Goal: Information Seeking & Learning: Compare options

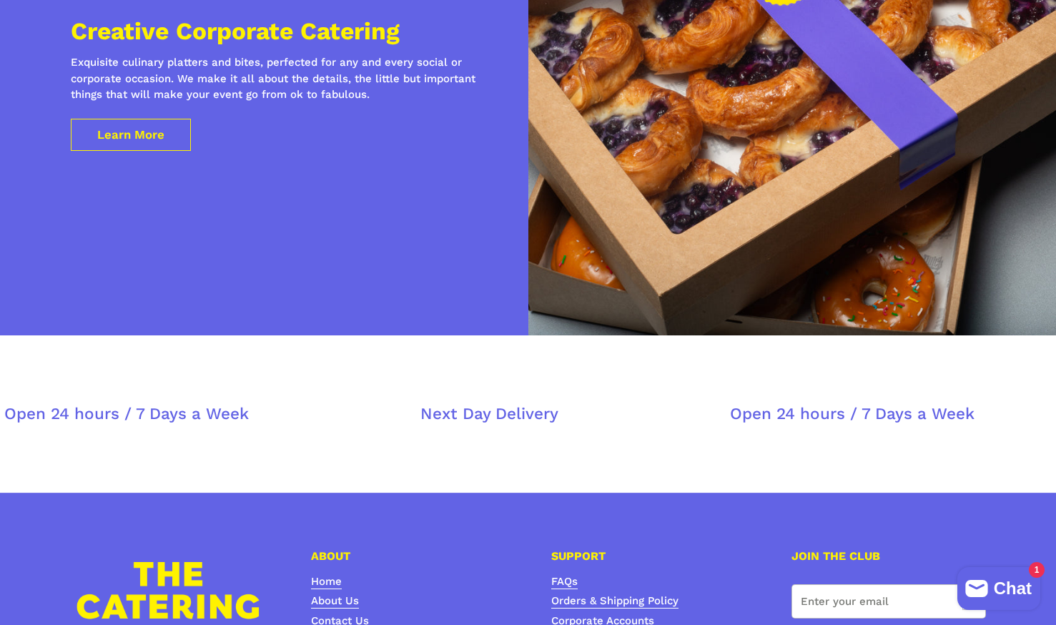
scroll to position [4555, 0]
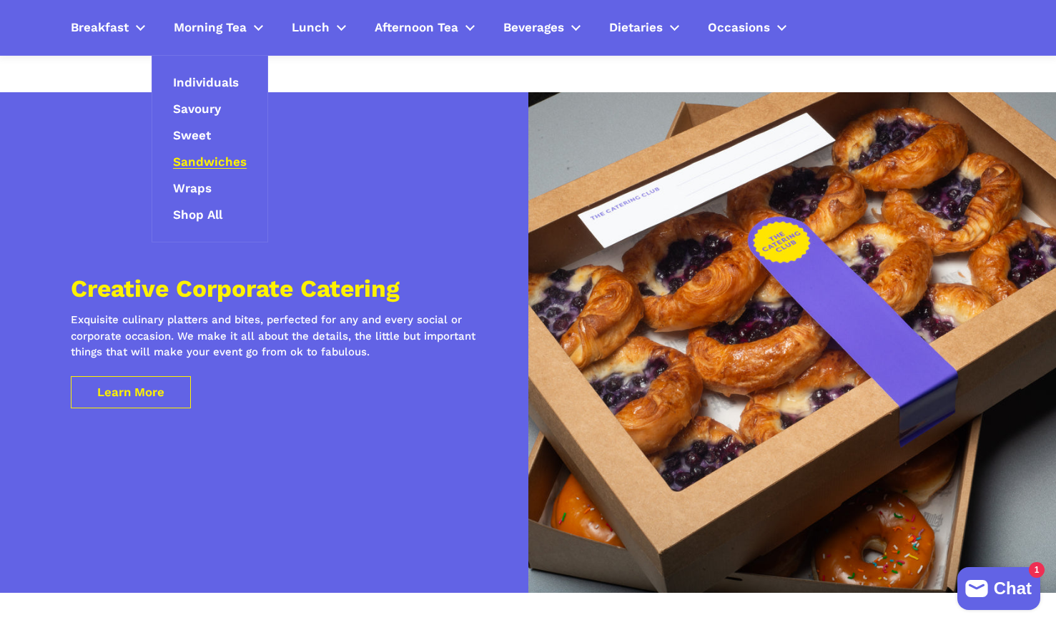
click at [220, 161] on span "Sandwiches" at bounding box center [210, 162] width 74 height 16
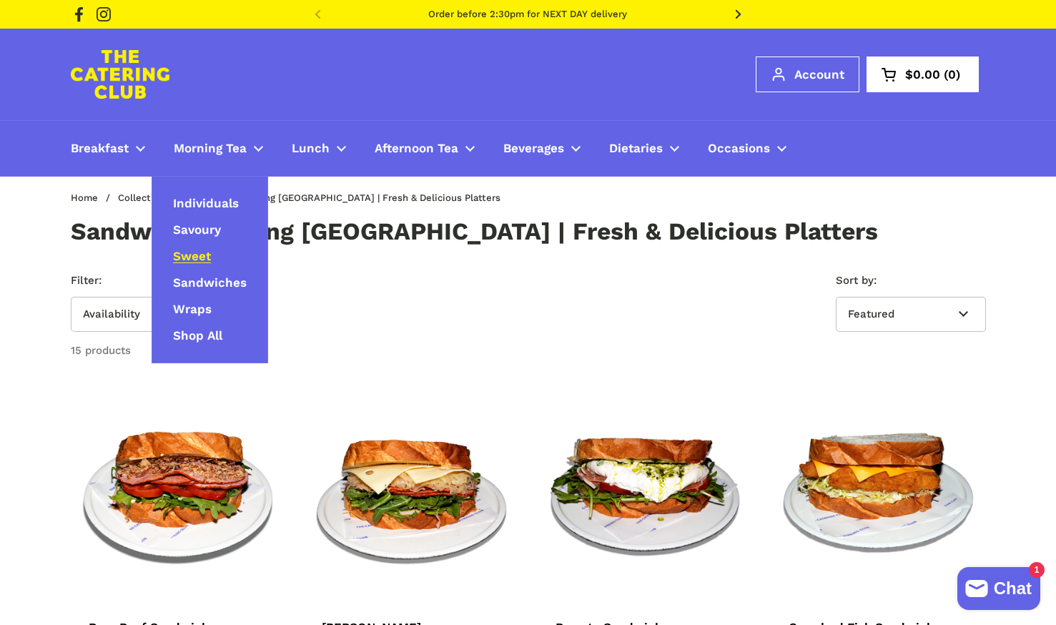
click at [194, 259] on span "Sweet" at bounding box center [192, 257] width 38 height 16
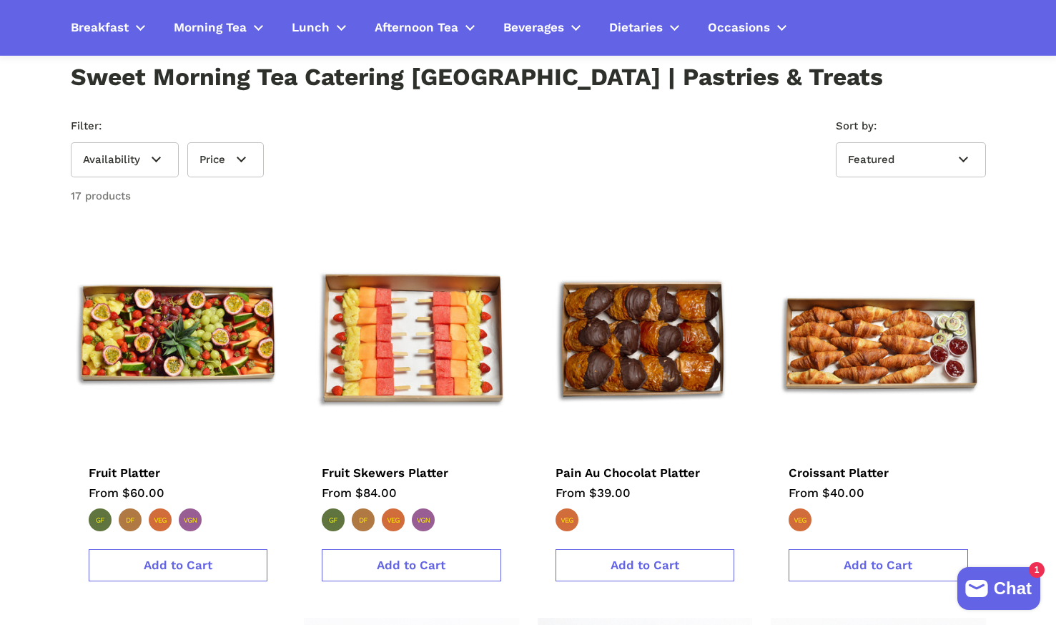
scroll to position [143, 0]
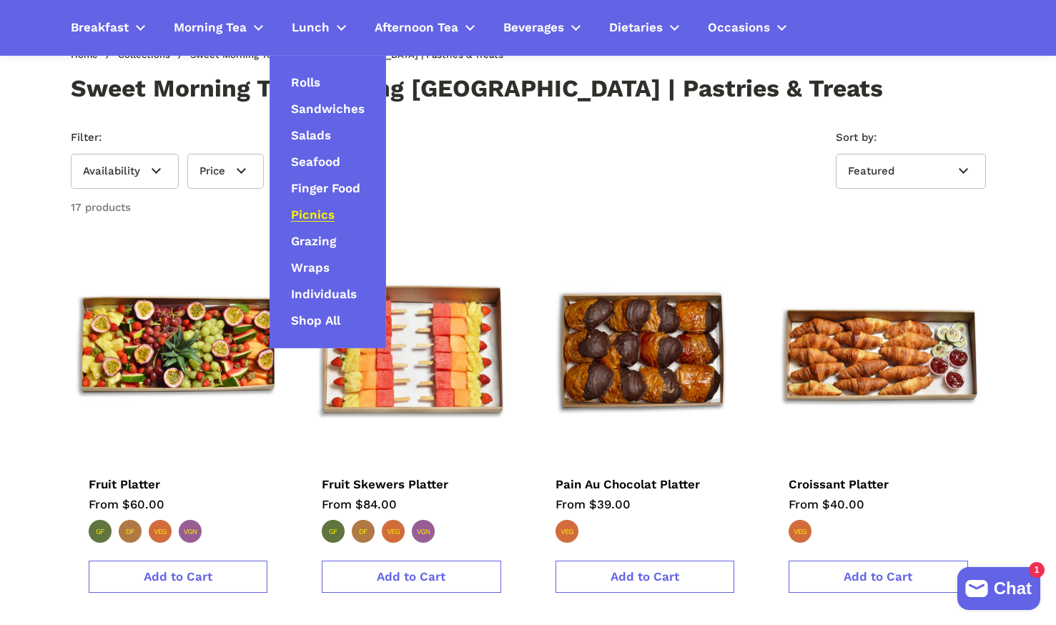
click at [306, 214] on span "Picnics" at bounding box center [313, 215] width 44 height 16
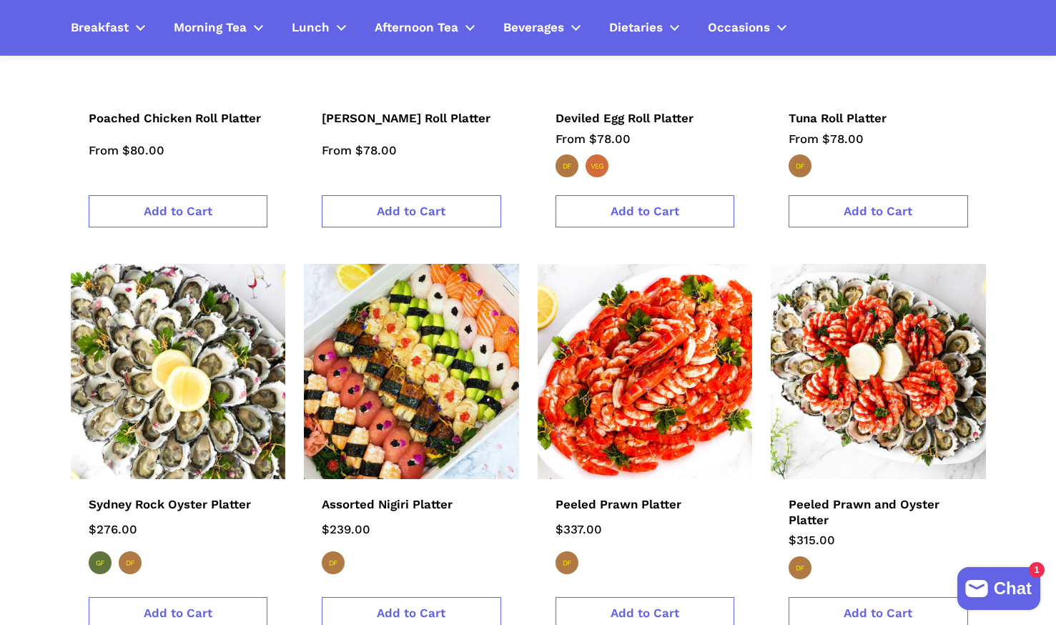
scroll to position [1143, 0]
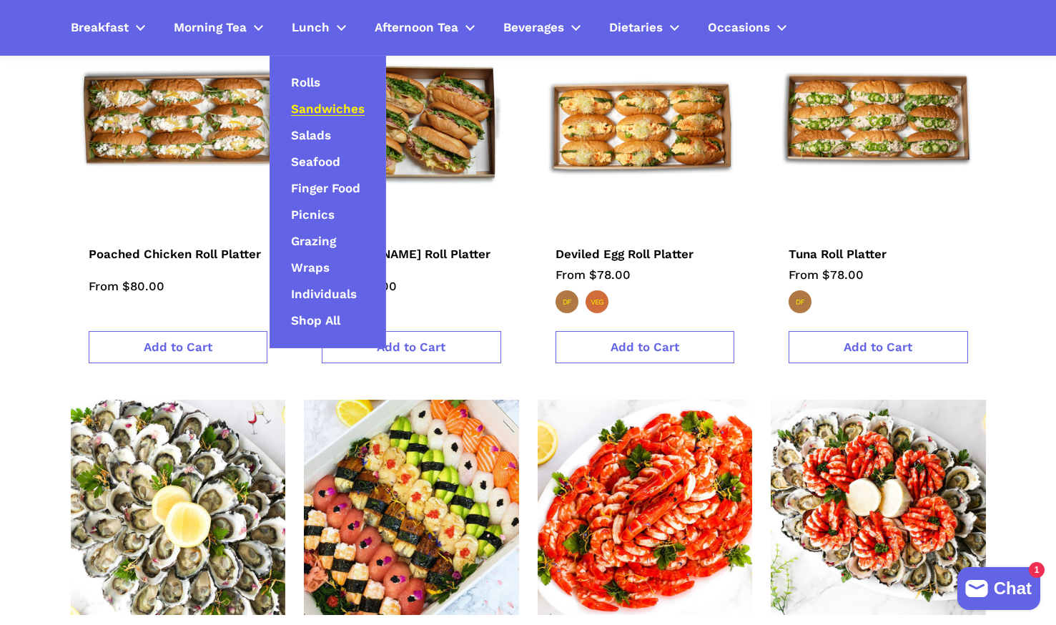
click at [336, 107] on span "Sandwiches" at bounding box center [328, 109] width 74 height 16
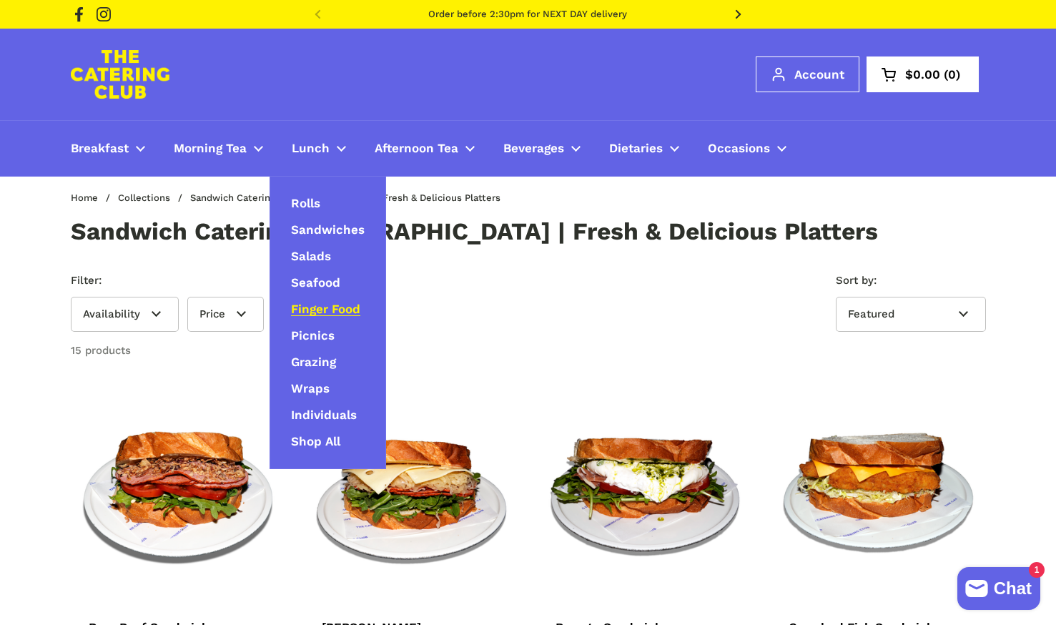
click at [340, 307] on span "Finger Food" at bounding box center [325, 310] width 69 height 16
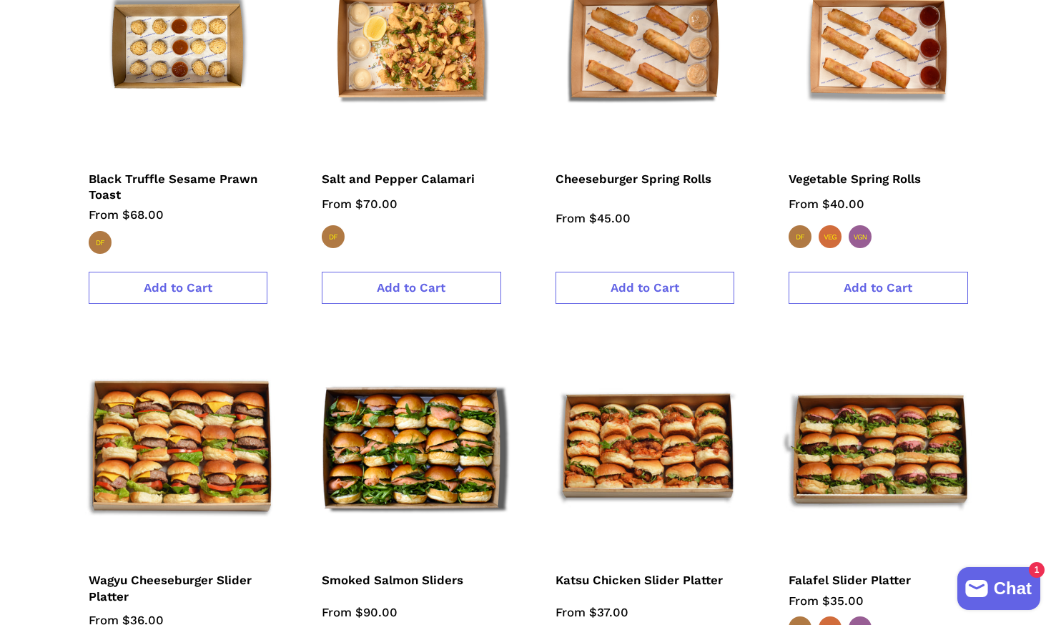
scroll to position [1001, 0]
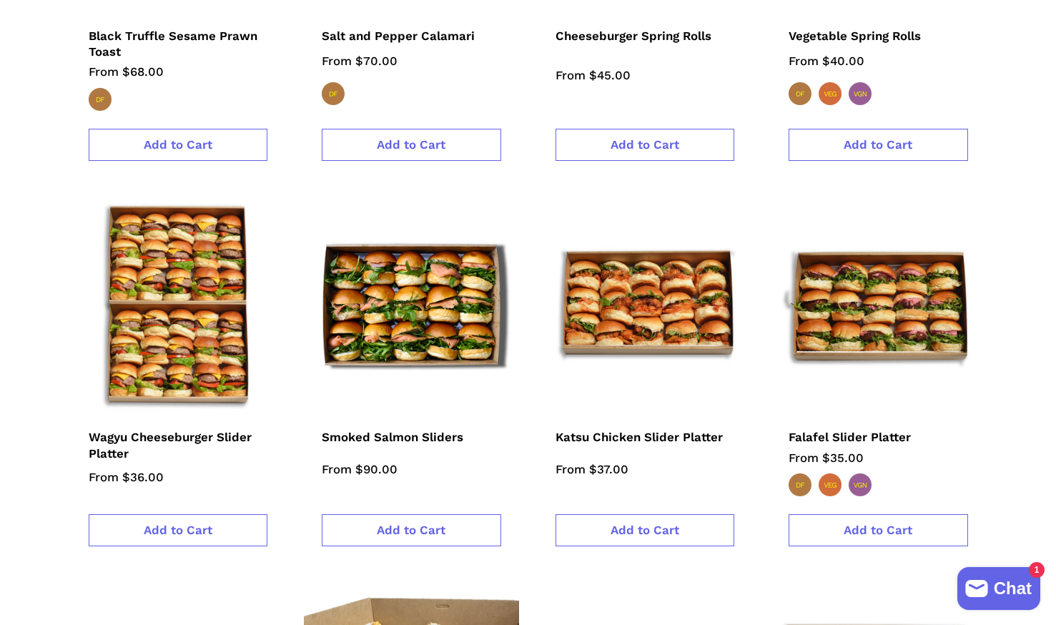
click at [177, 313] on img at bounding box center [177, 305] width 237 height 237
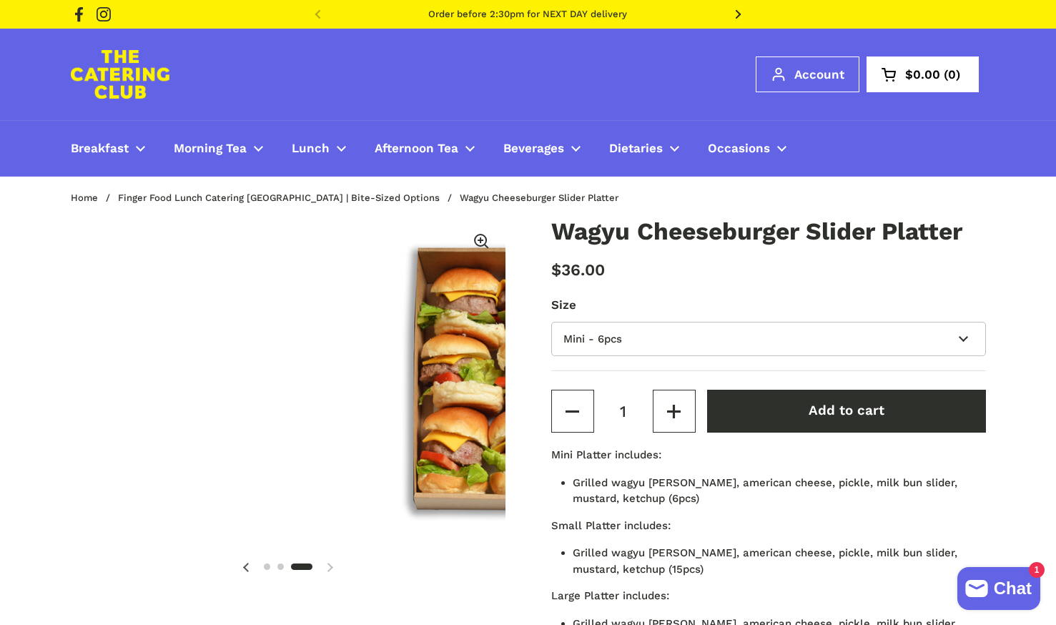
scroll to position [0, 895]
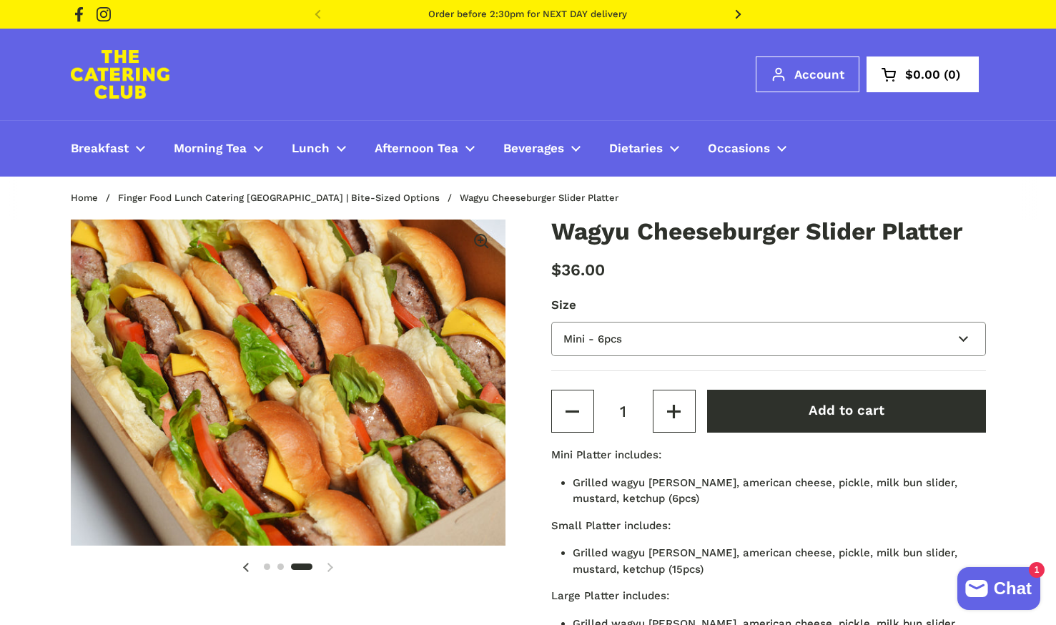
click at [961, 332] on select "Mini - 6pcs Small - 15pcs Large - 30pcs" at bounding box center [768, 339] width 435 height 35
select select "Large - 30pcs"
click at [551, 322] on select "Mini - 6pcs Small - 15pcs Large - 30pcs" at bounding box center [768, 339] width 435 height 35
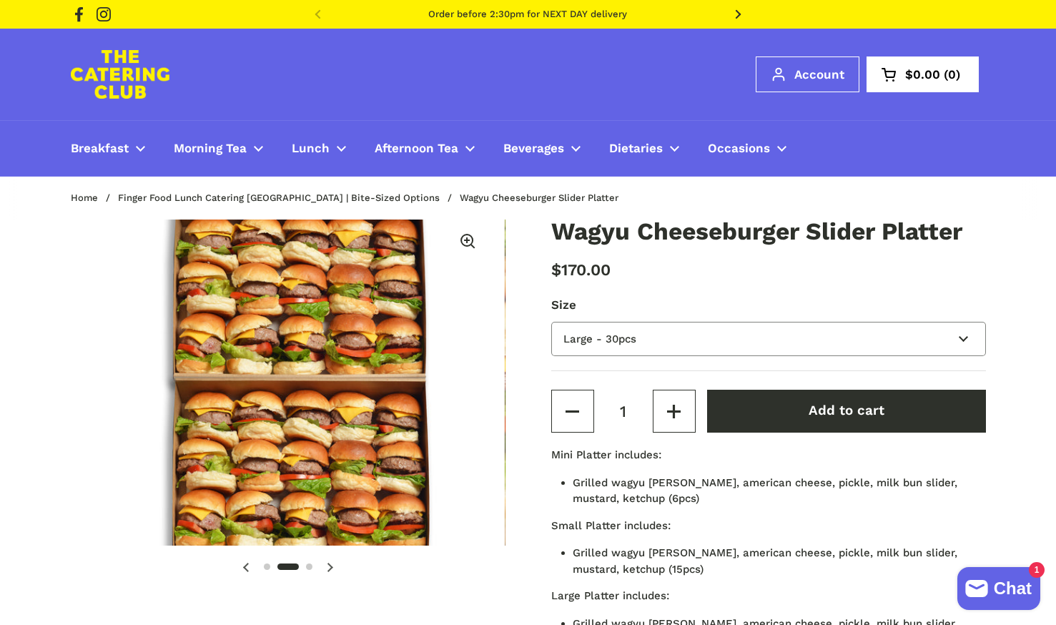
scroll to position [0, 447]
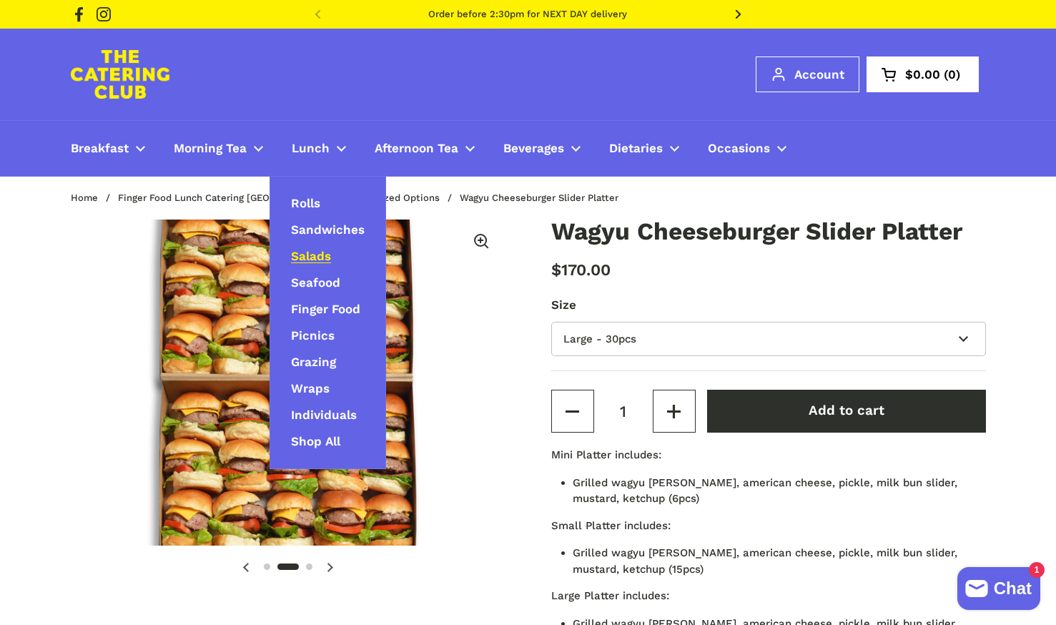
click at [319, 253] on span "Salads" at bounding box center [311, 257] width 40 height 16
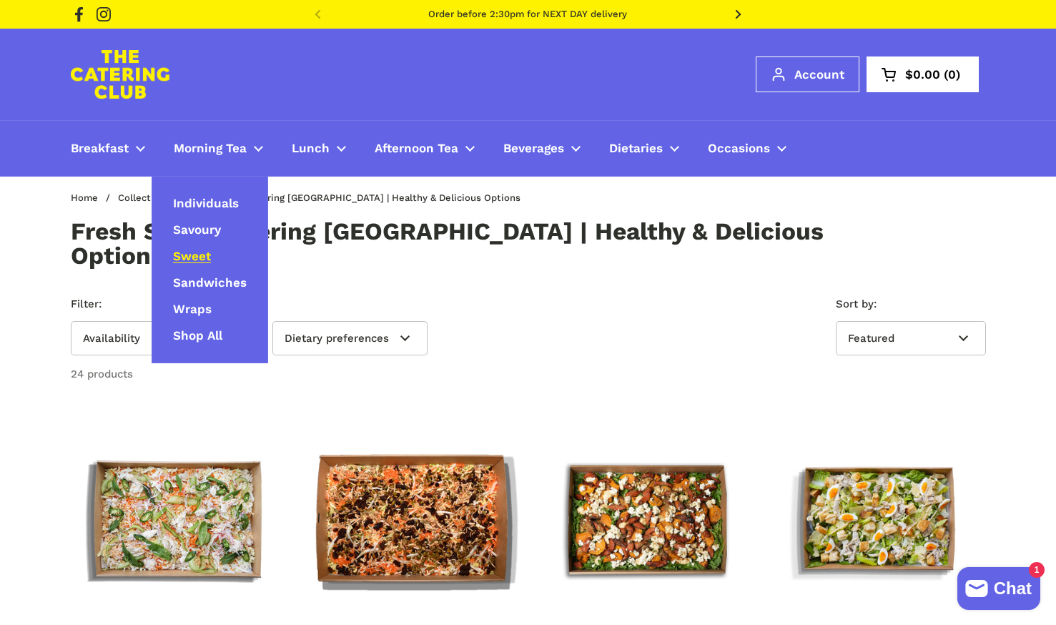
click at [197, 259] on span "Sweet" at bounding box center [192, 257] width 38 height 16
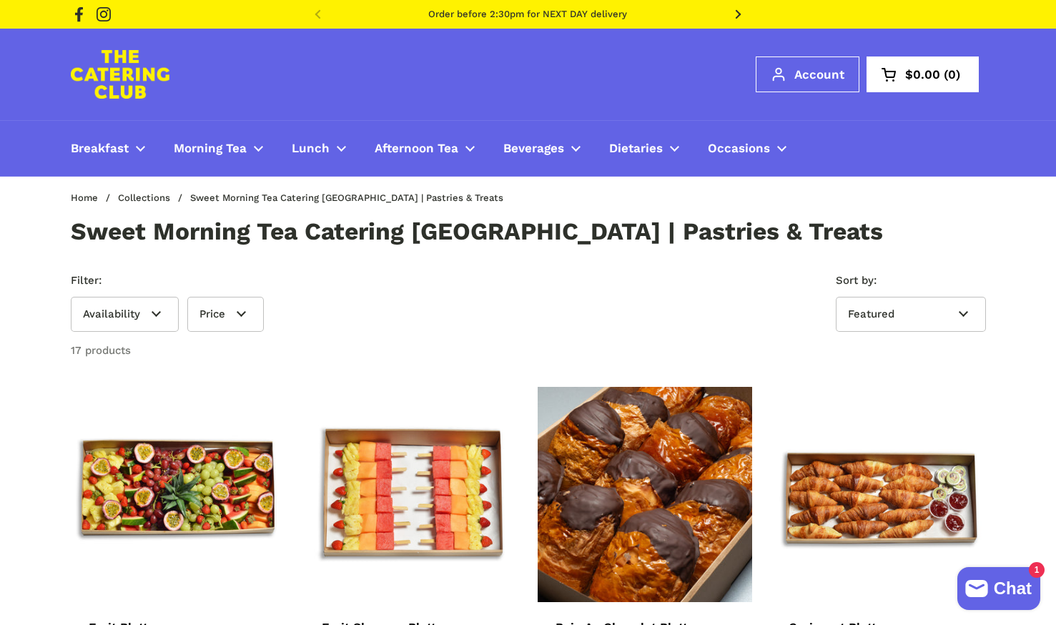
click at [622, 503] on img at bounding box center [644, 494] width 237 height 237
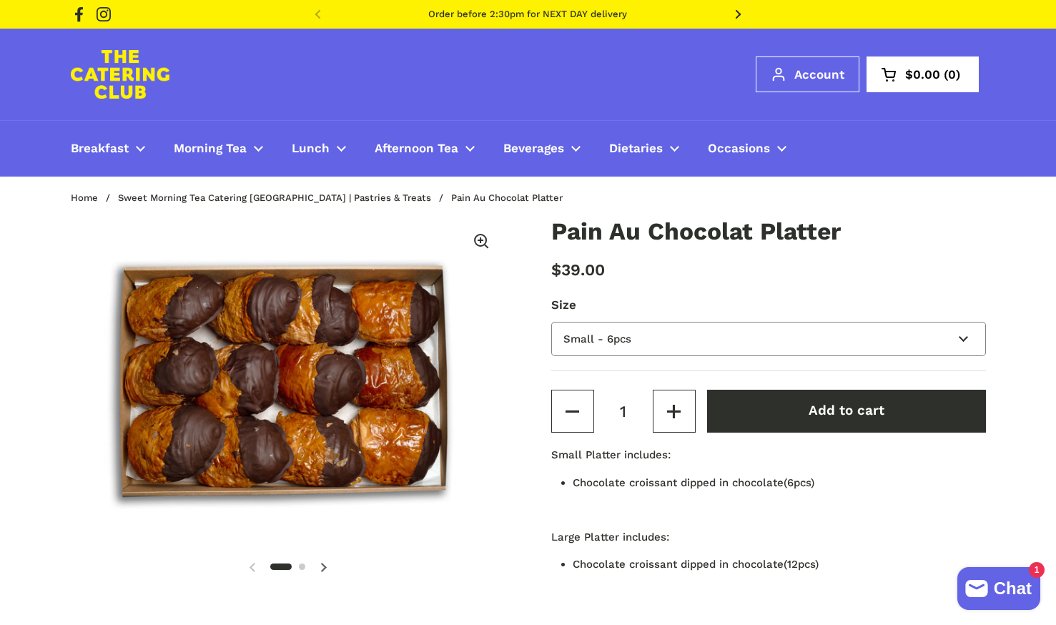
drag, startPoint x: 0, startPoint y: 0, endPoint x: 684, endPoint y: 341, distance: 764.2
click at [684, 341] on select "Small - 6pcs Large - 12pcs" at bounding box center [768, 339] width 435 height 35
select select "Large - 12pcs"
click at [551, 322] on select "Small - 6pcs Large - 12pcs" at bounding box center [768, 339] width 435 height 35
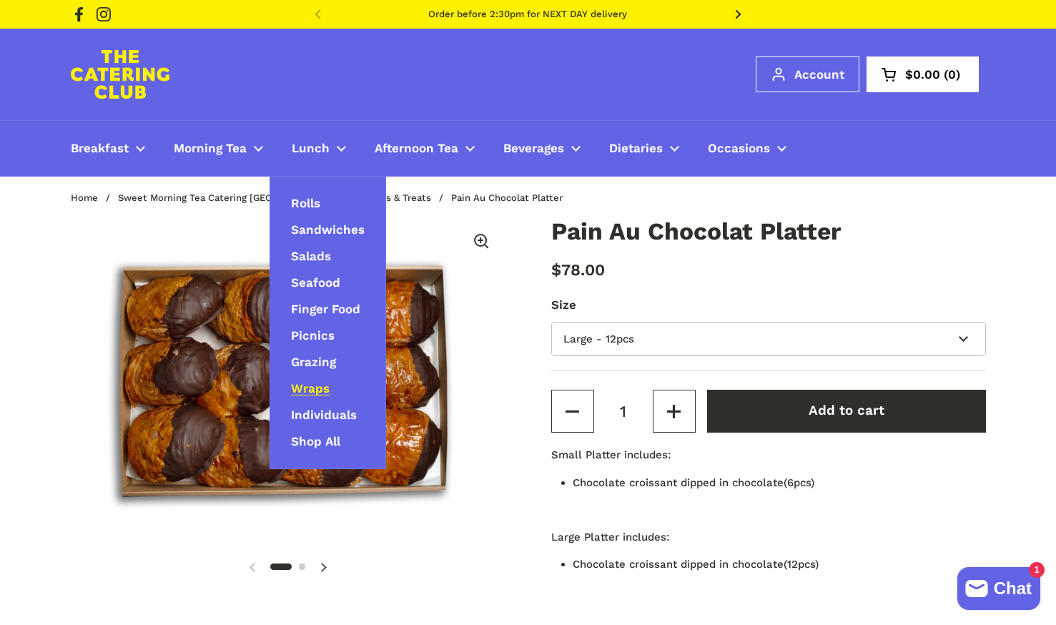
click at [312, 392] on span "Wraps" at bounding box center [310, 389] width 39 height 16
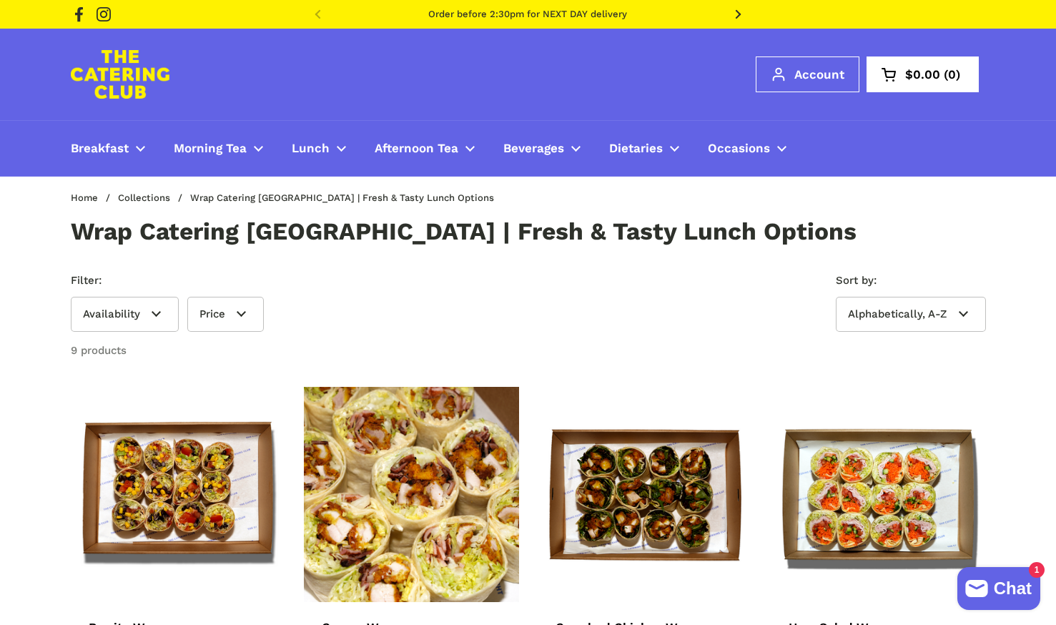
scroll to position [143, 0]
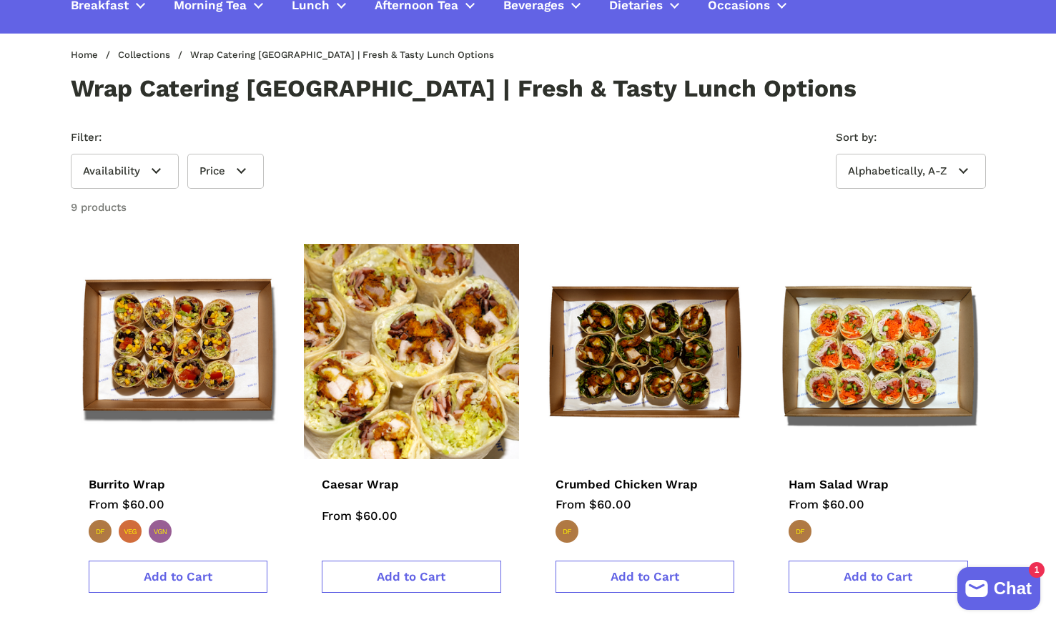
click at [455, 406] on img at bounding box center [411, 351] width 237 height 237
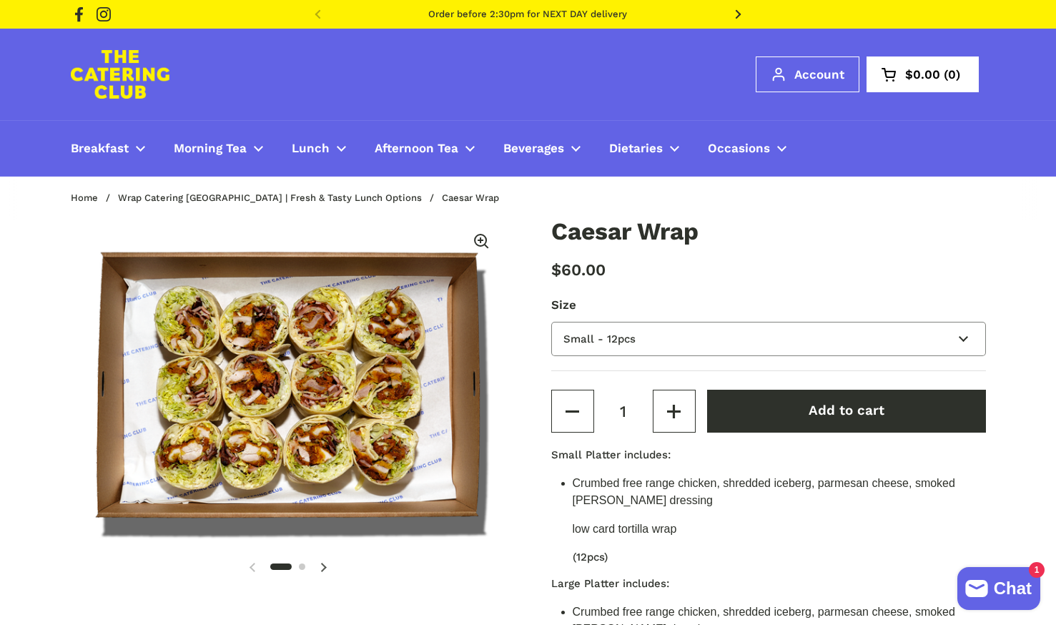
drag, startPoint x: 0, startPoint y: 0, endPoint x: 645, endPoint y: 337, distance: 727.6
click at [645, 337] on select "Small - 12pcs Large - 24pcs" at bounding box center [768, 339] width 435 height 35
select select "Large - 24pcs"
click at [551, 322] on select "Small - 12pcs Large - 24pcs" at bounding box center [768, 339] width 435 height 35
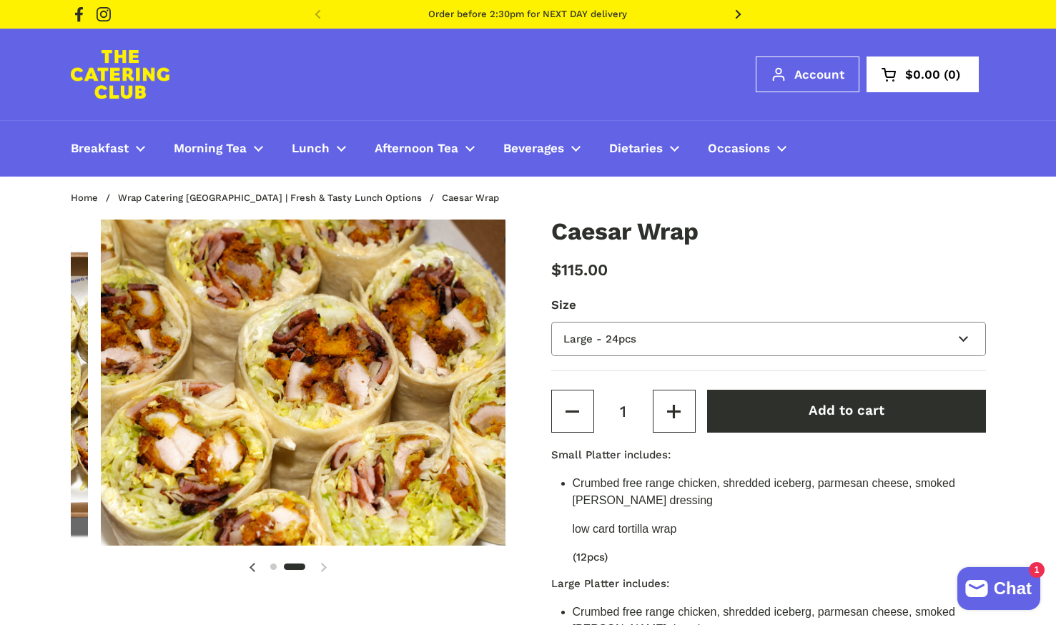
scroll to position [0, 447]
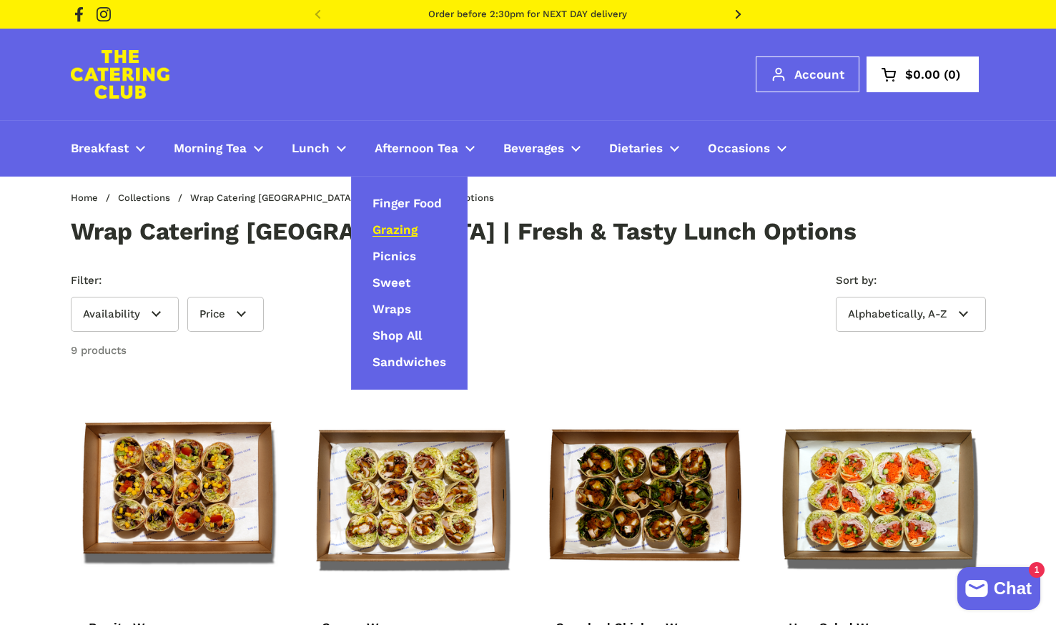
click at [400, 227] on span "Grazing" at bounding box center [394, 230] width 45 height 16
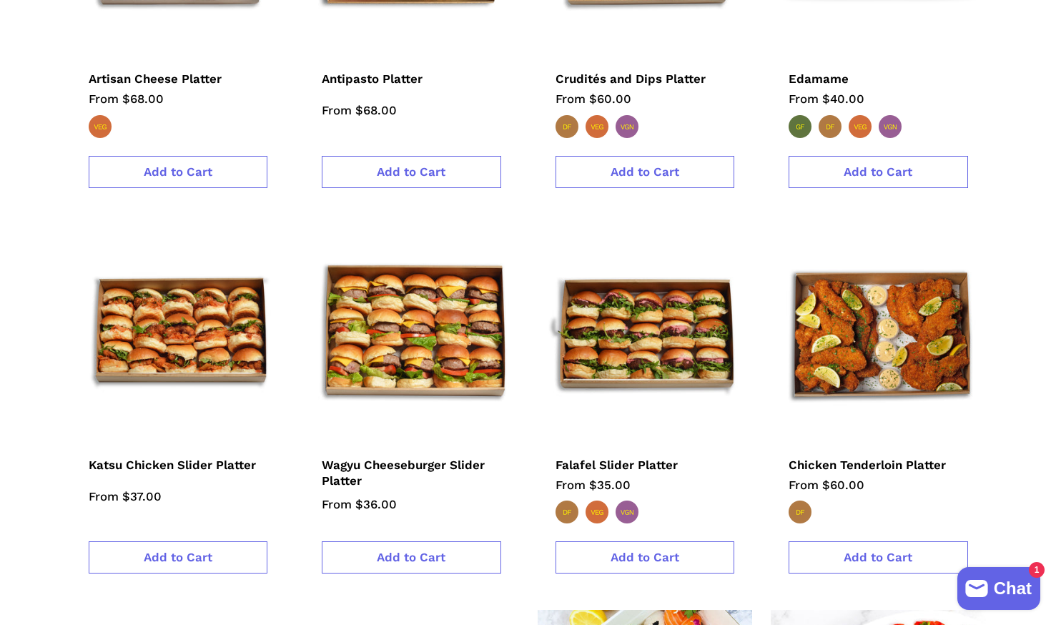
scroll to position [858, 0]
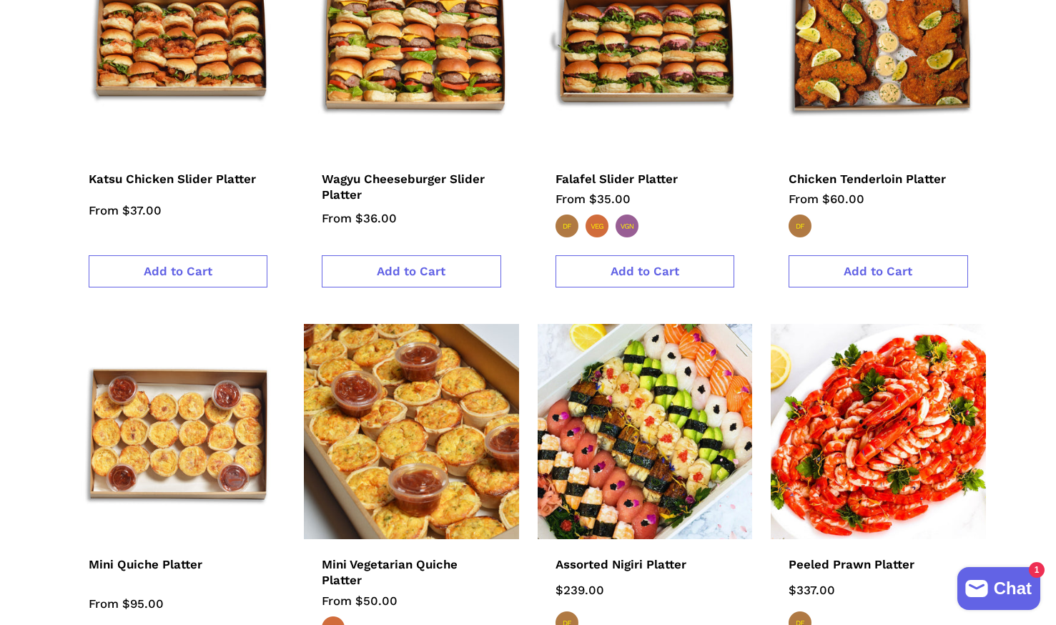
click at [442, 430] on img at bounding box center [411, 431] width 237 height 237
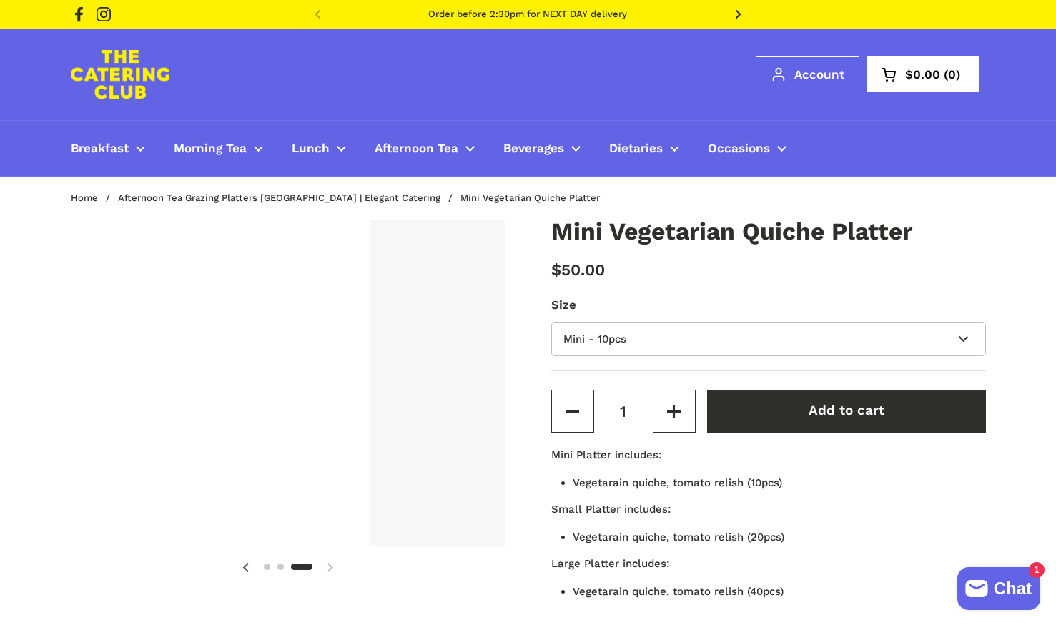
scroll to position [0, 895]
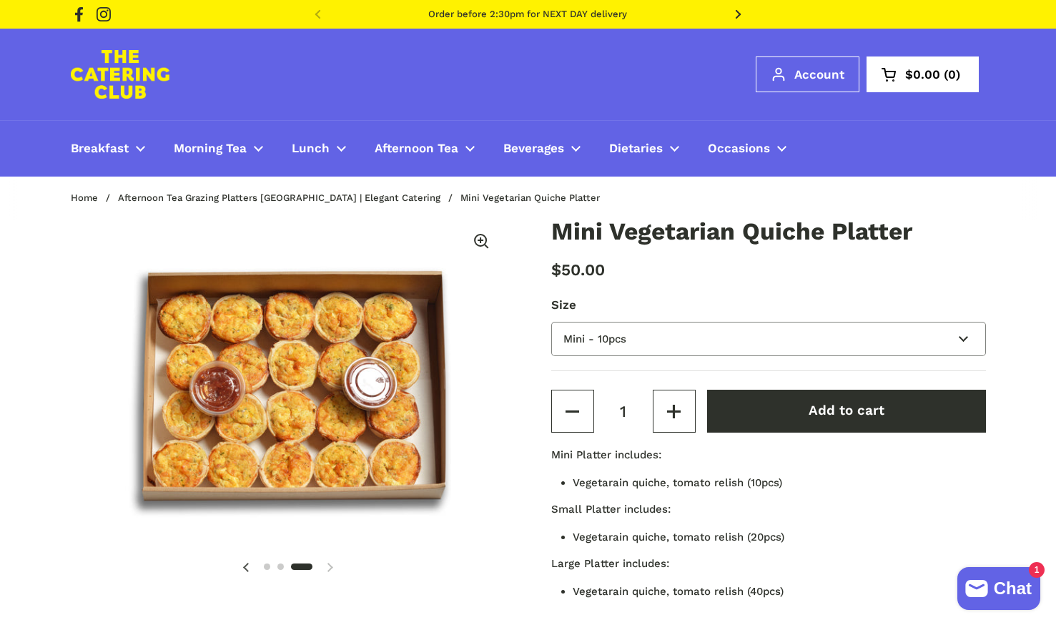
click at [695, 337] on select "Mini - 10pcs Small - 20pcs Large - 40pcs" at bounding box center [768, 339] width 435 height 35
select select "Large - 40pcs"
click at [551, 322] on select "Mini - 10pcs Small - 20pcs Large - 40pcs" at bounding box center [768, 339] width 435 height 35
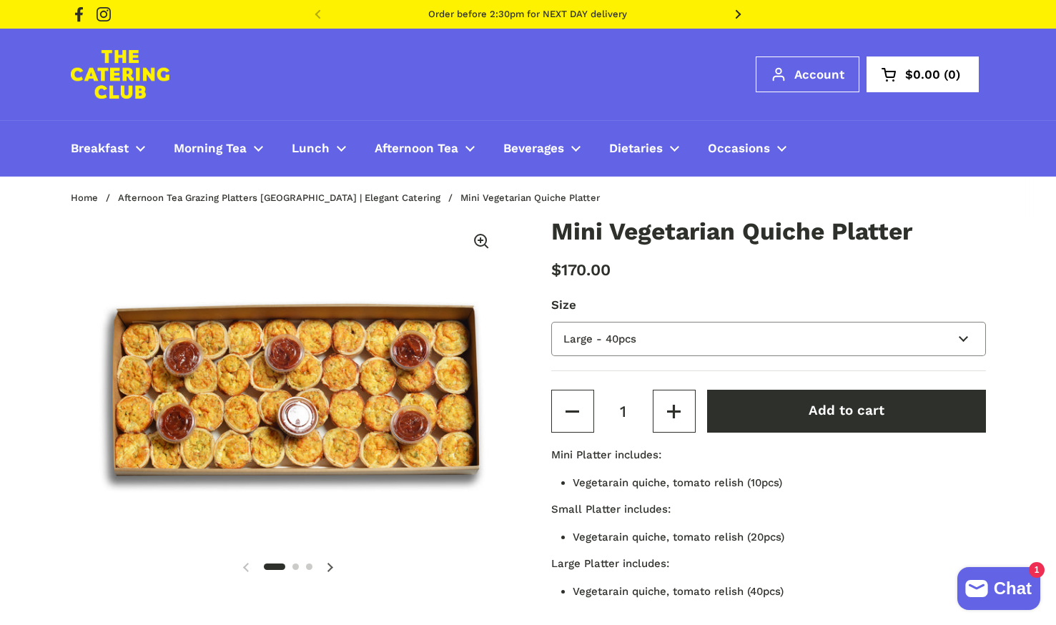
click at [625, 332] on select "Mini - 10pcs Small - 20pcs Large - 40pcs" at bounding box center [768, 339] width 435 height 35
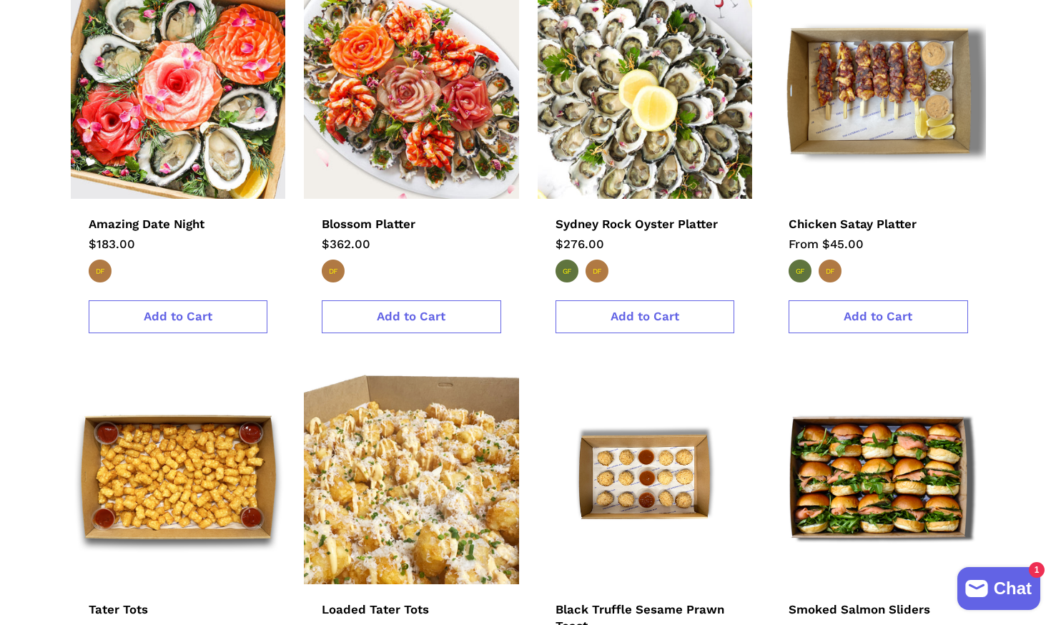
scroll to position [2144, 0]
